Goal: Information Seeking & Learning: Learn about a topic

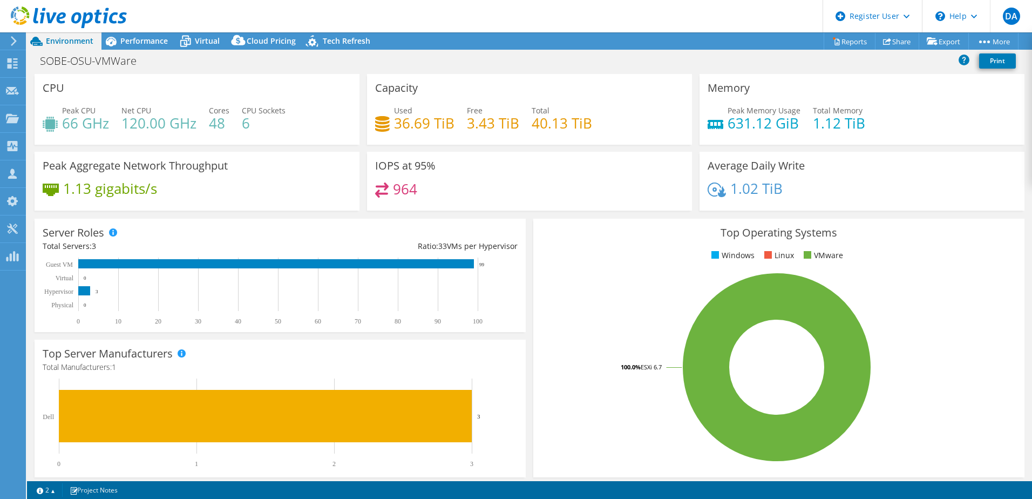
select select "USD"
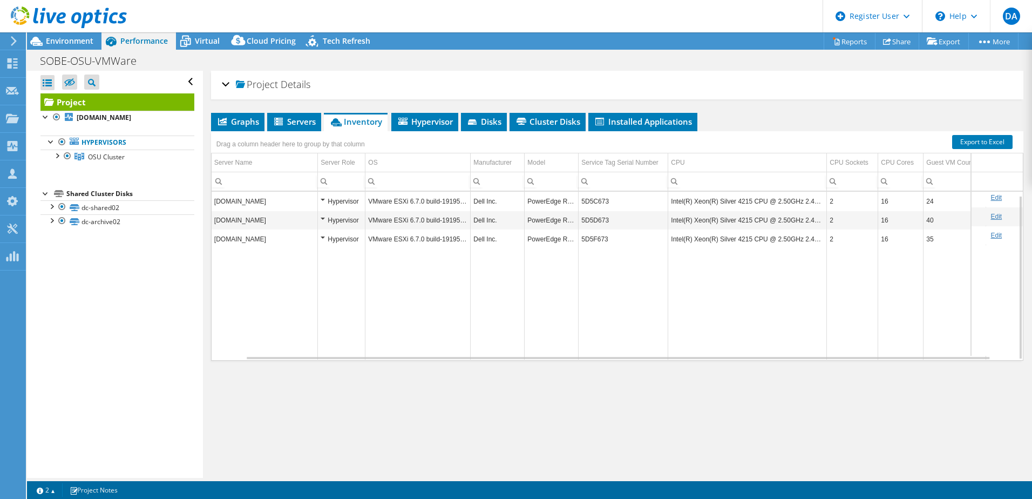
select select "USD"
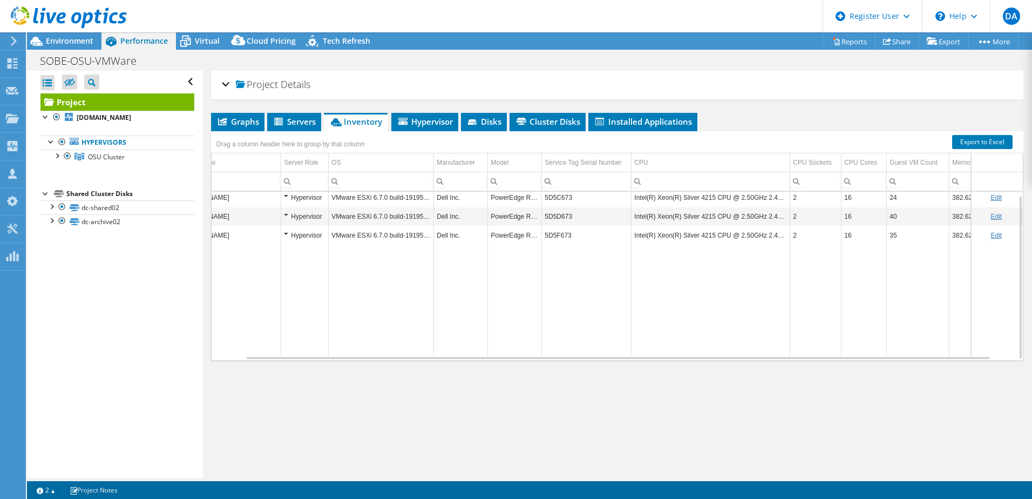
click at [74, 35] on div at bounding box center [63, 18] width 127 height 36
click at [95, 51] on div "SOBE-OSU-VMWare Print" at bounding box center [529, 61] width 1005 height 20
click at [85, 41] on span "Environment" at bounding box center [69, 41] width 47 height 10
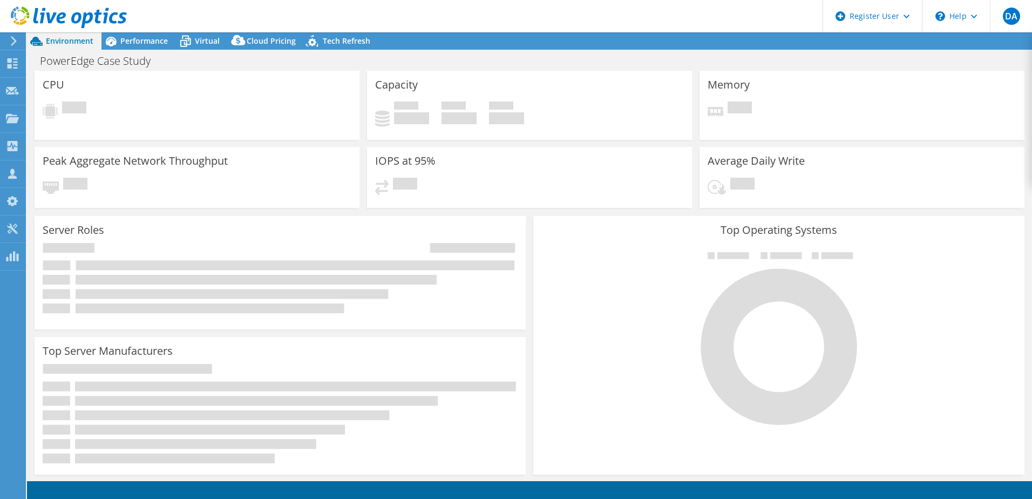
select select "USD"
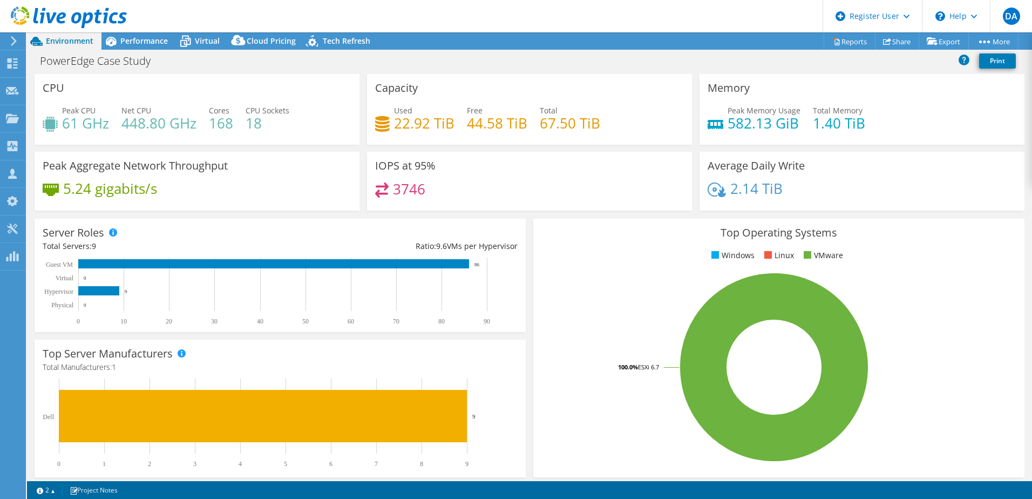
click at [151, 455] on rect at bounding box center [275, 422] width 465 height 89
drag, startPoint x: 714, startPoint y: 116, endPoint x: 846, endPoint y: 123, distance: 132.4
click at [846, 123] on div "Peak Memory Usage 582.13 GiB Total Memory 1.40 TiB" at bounding box center [861, 122] width 309 height 35
drag, startPoint x: 65, startPoint y: 119, endPoint x: 274, endPoint y: 117, distance: 209.3
click at [274, 117] on div "Peak CPU 61 GHz Net CPU 448.80 GHz Cores 168 CPU Sockets 18" at bounding box center [197, 122] width 309 height 35
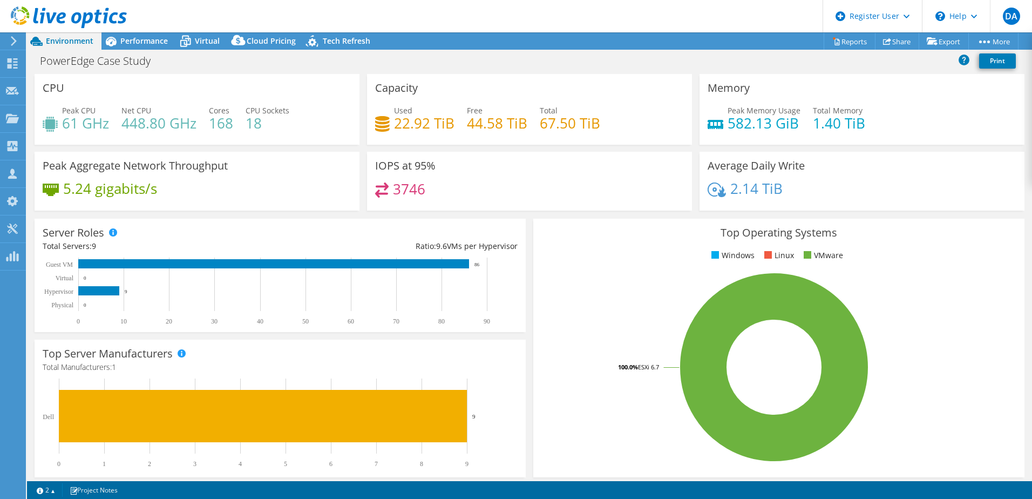
click at [144, 87] on div "CPU Peak CPU 61 GHz Net CPU 448.80 GHz Cores 168 CPU Sockets 18" at bounding box center [197, 109] width 325 height 71
click at [151, 36] on span "Performance" at bounding box center [143, 41] width 47 height 10
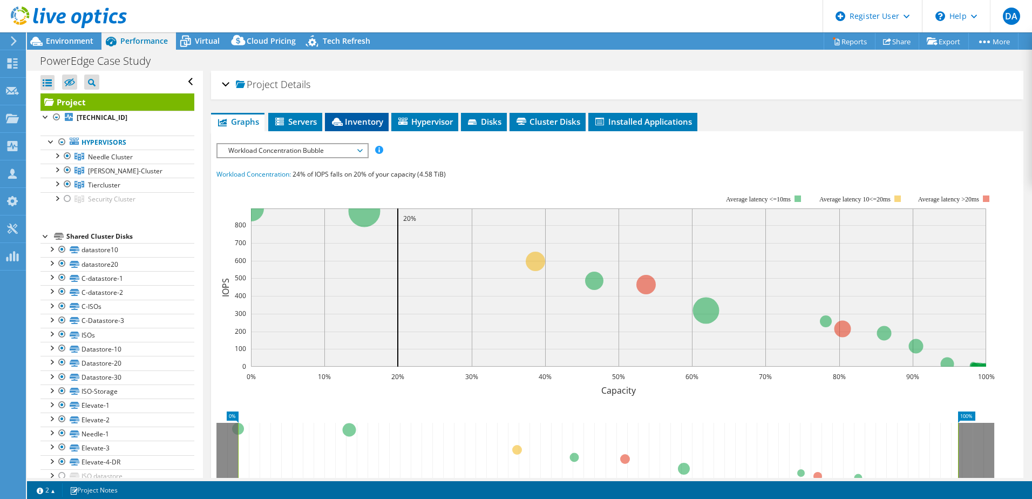
click at [366, 122] on span "Inventory" at bounding box center [356, 121] width 53 height 11
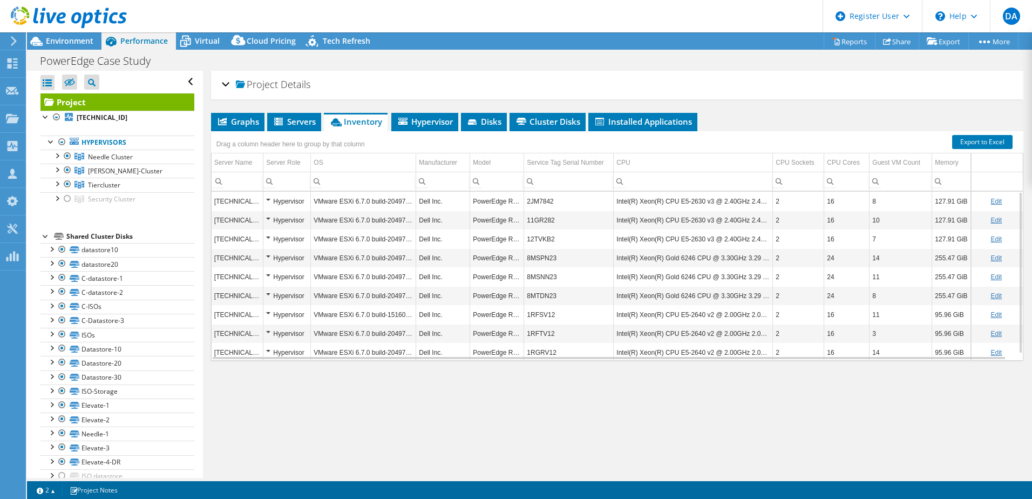
click at [79, 35] on div at bounding box center [63, 18] width 127 height 36
click at [83, 43] on span "Environment" at bounding box center [69, 41] width 47 height 10
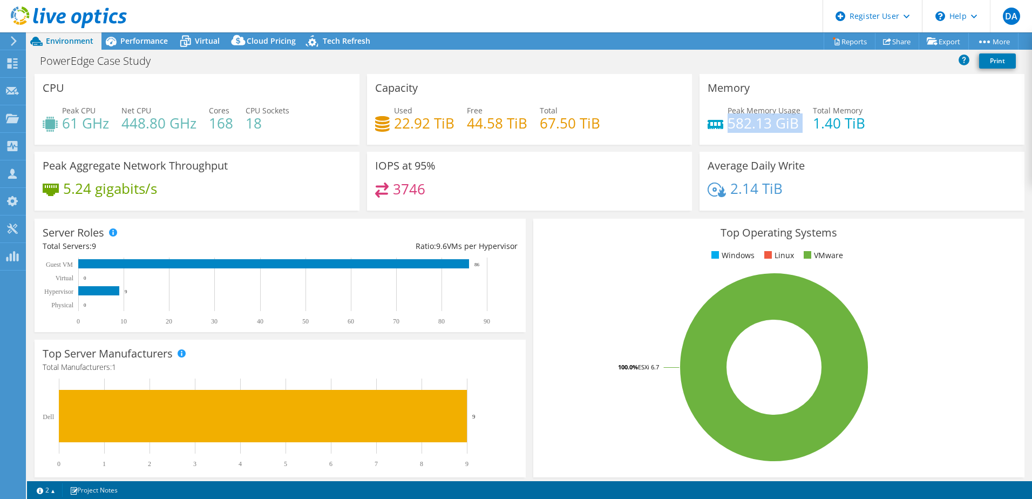
drag, startPoint x: 723, startPoint y: 126, endPoint x: 797, endPoint y: 127, distance: 73.9
click at [797, 127] on div "Peak Memory Usage 582.13 GiB Total Memory 1.40 TiB" at bounding box center [861, 122] width 309 height 35
click at [151, 40] on span "Performance" at bounding box center [143, 41] width 47 height 10
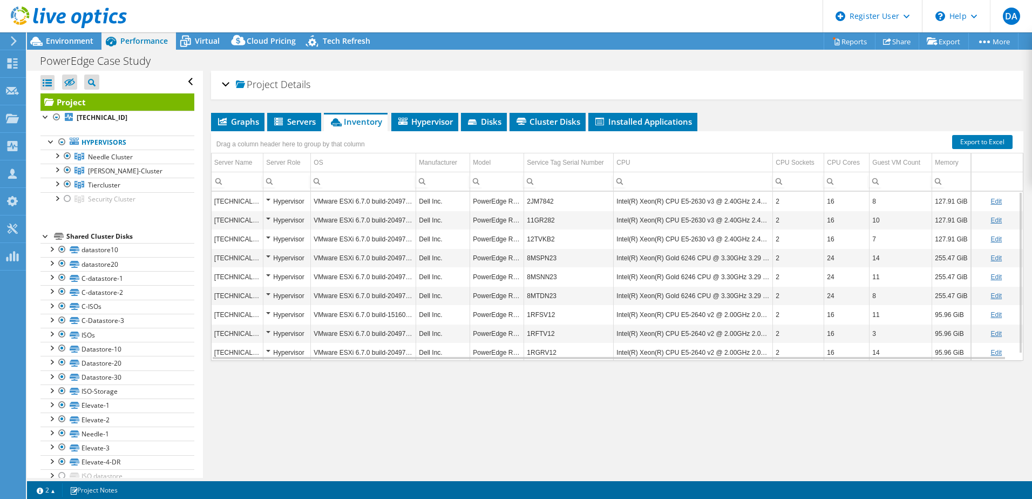
click at [159, 38] on span "Performance" at bounding box center [143, 41] width 47 height 10
click at [208, 51] on div "PowerEdge Case Study Print" at bounding box center [529, 61] width 1005 height 20
click at [201, 42] on span "Virtual" at bounding box center [207, 41] width 25 height 10
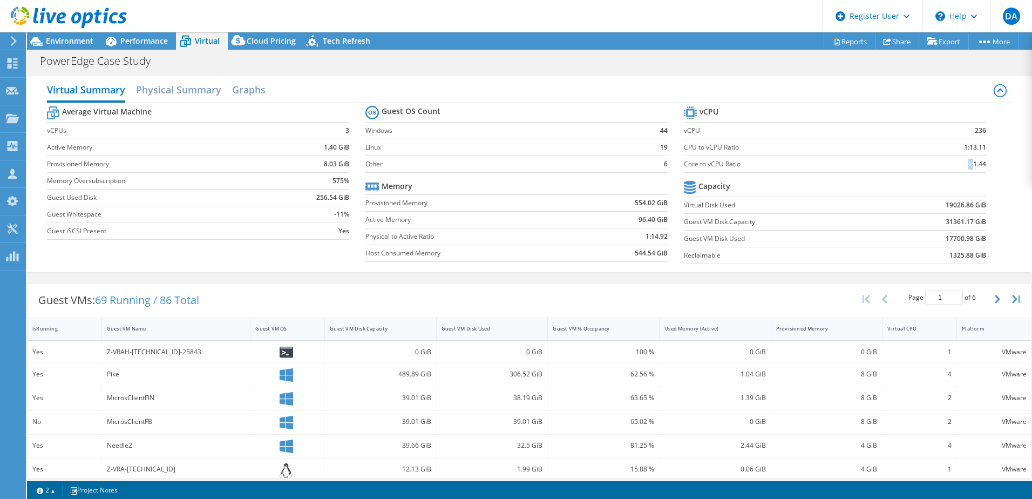
drag, startPoint x: 966, startPoint y: 163, endPoint x: 953, endPoint y: 161, distance: 13.7
click at [953, 161] on td "1:1.44" at bounding box center [945, 163] width 79 height 17
drag, startPoint x: 953, startPoint y: 161, endPoint x: 934, endPoint y: 178, distance: 24.8
click at [934, 178] on td at bounding box center [933, 187] width 105 height 19
drag, startPoint x: 965, startPoint y: 129, endPoint x: 977, endPoint y: 127, distance: 12.0
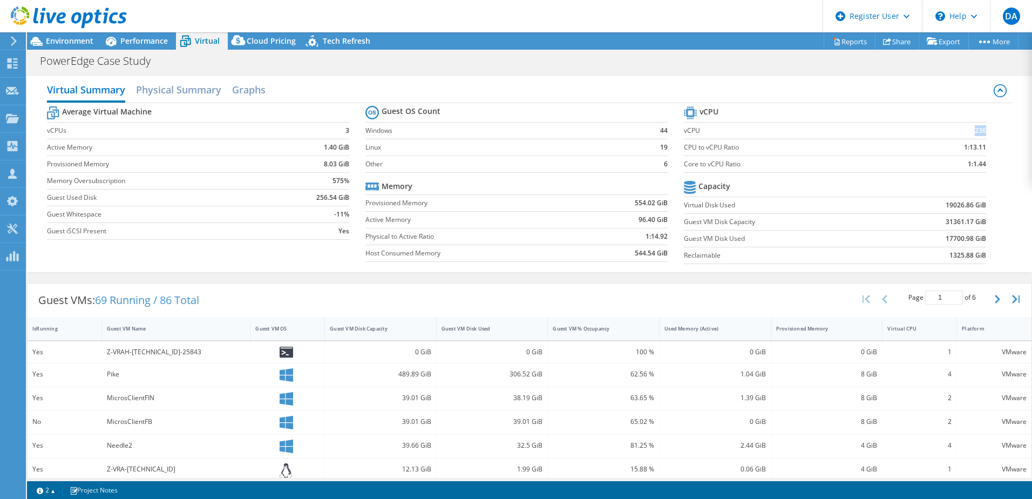
click at [977, 127] on td "236" at bounding box center [945, 130] width 79 height 17
drag, startPoint x: 681, startPoint y: 162, endPoint x: 982, endPoint y: 169, distance: 301.1
click at [982, 169] on section "vCPU vCPU 236 CPU to vCPU Ratio 1:13.11 Core to vCPU Ratio 1:1.44 Capacity Virt…" at bounding box center [843, 187] width 318 height 166
click at [885, 180] on td at bounding box center [933, 187] width 105 height 19
click at [76, 42] on span "Environment" at bounding box center [69, 41] width 47 height 10
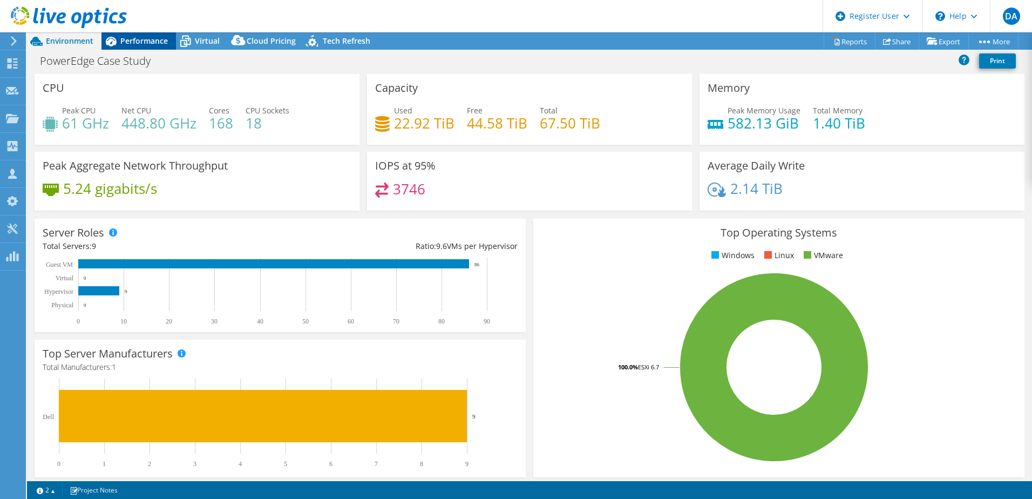
click at [148, 42] on span "Performance" at bounding box center [143, 41] width 47 height 10
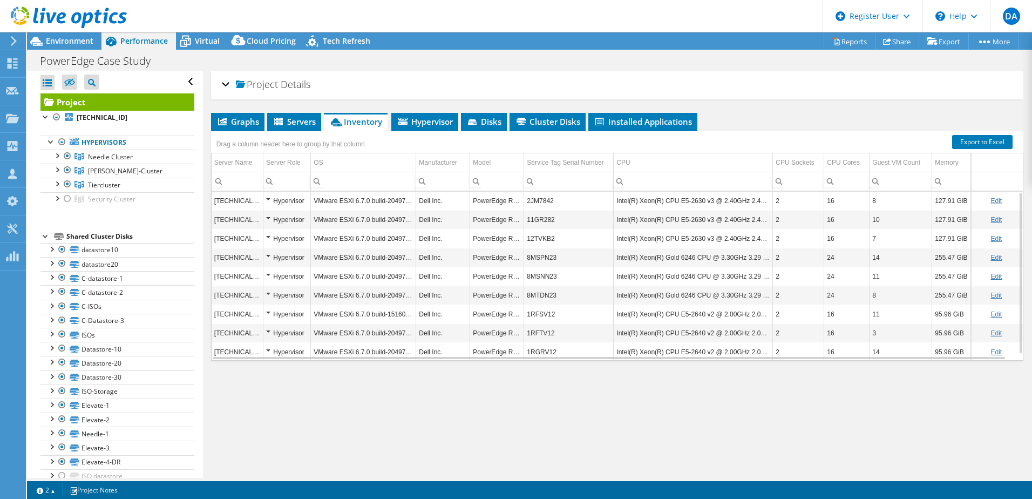
scroll to position [6, 0]
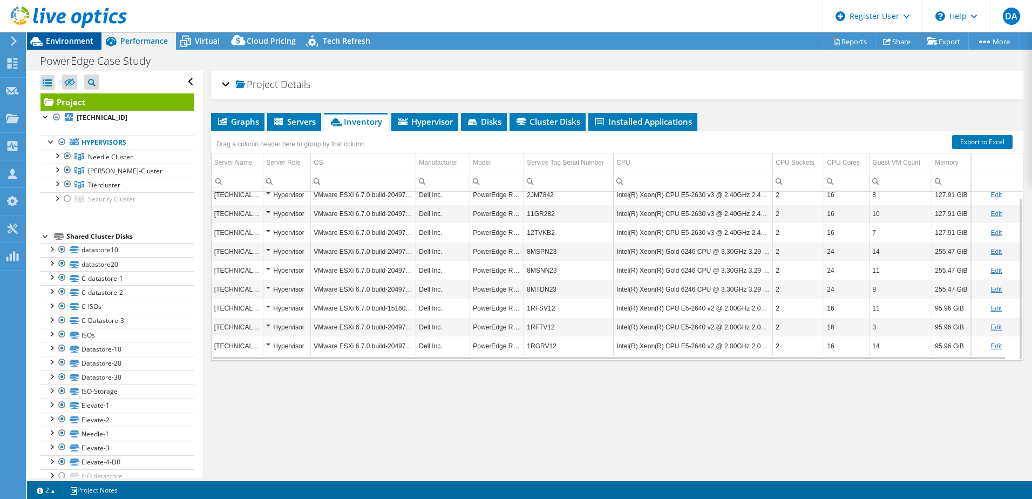
click at [74, 43] on span "Environment" at bounding box center [69, 41] width 47 height 10
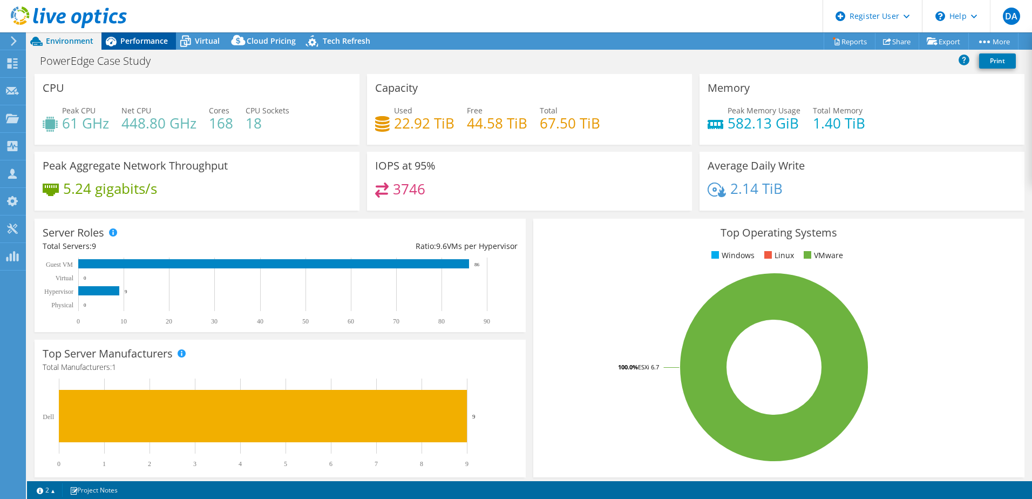
click at [151, 45] on span "Performance" at bounding box center [143, 41] width 47 height 10
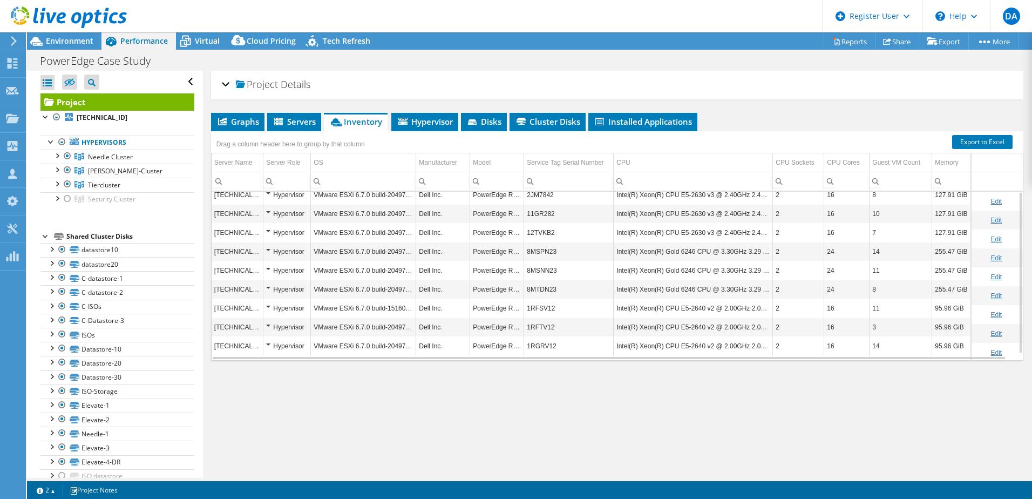
scroll to position [0, 0]
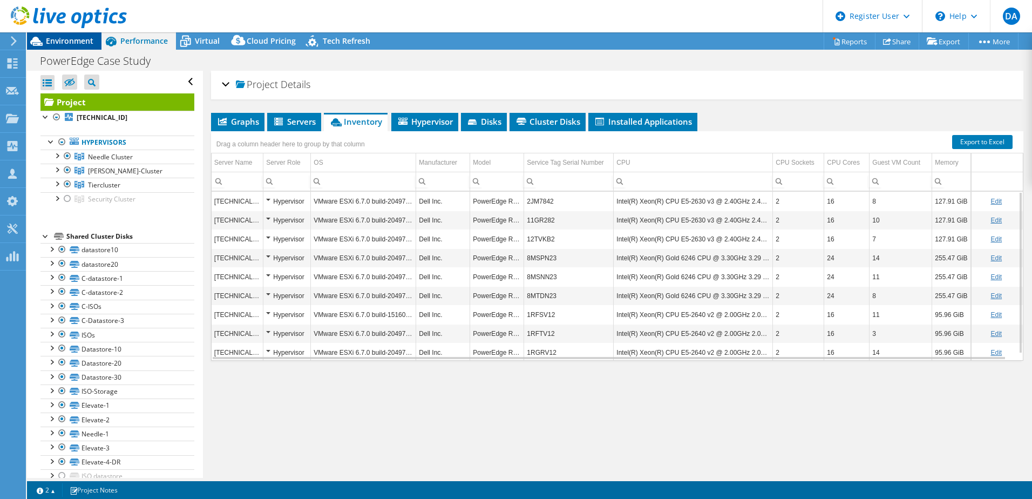
click at [57, 46] on div "Environment" at bounding box center [64, 40] width 74 height 17
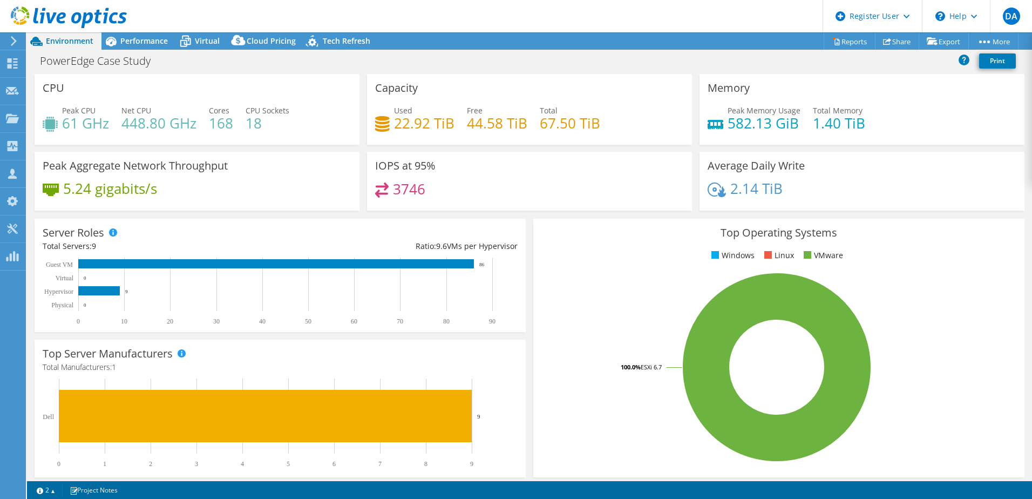
select select "USD"
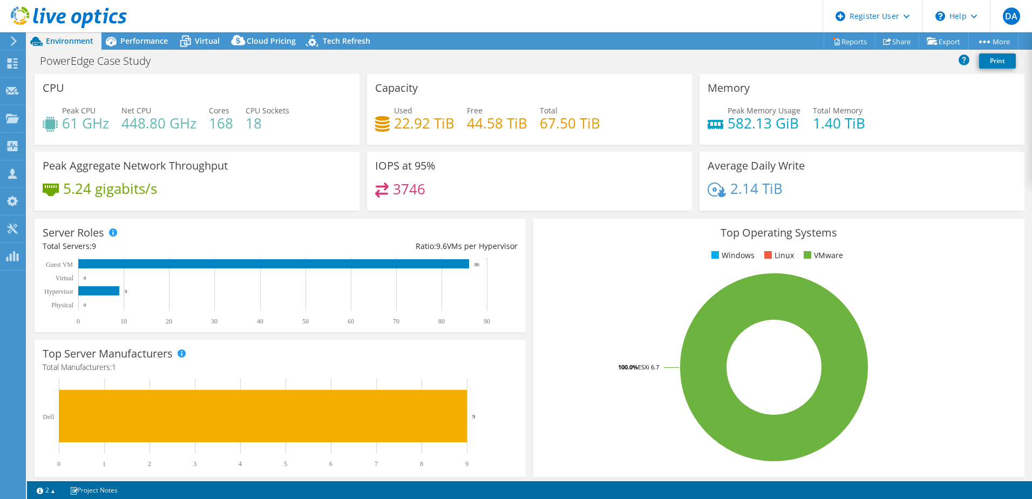
select select "USD"
